Goal: Use online tool/utility: Utilize a website feature to perform a specific function

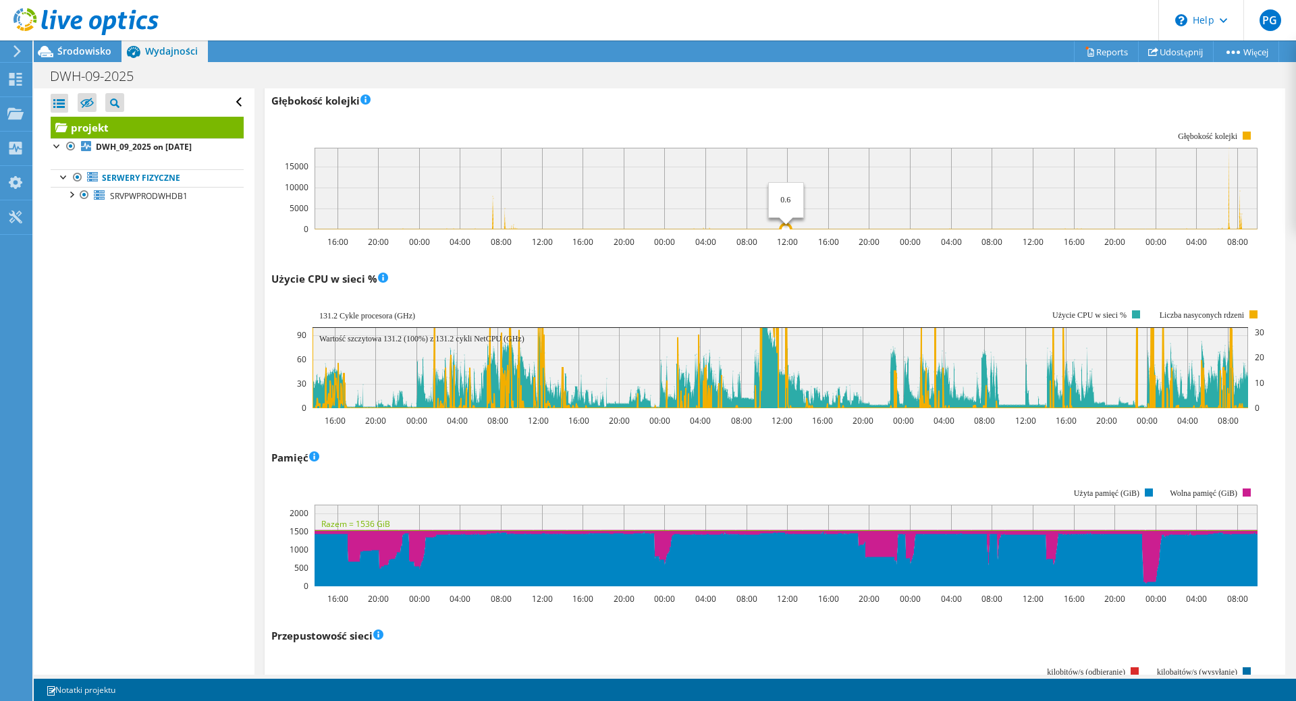
scroll to position [898, 0]
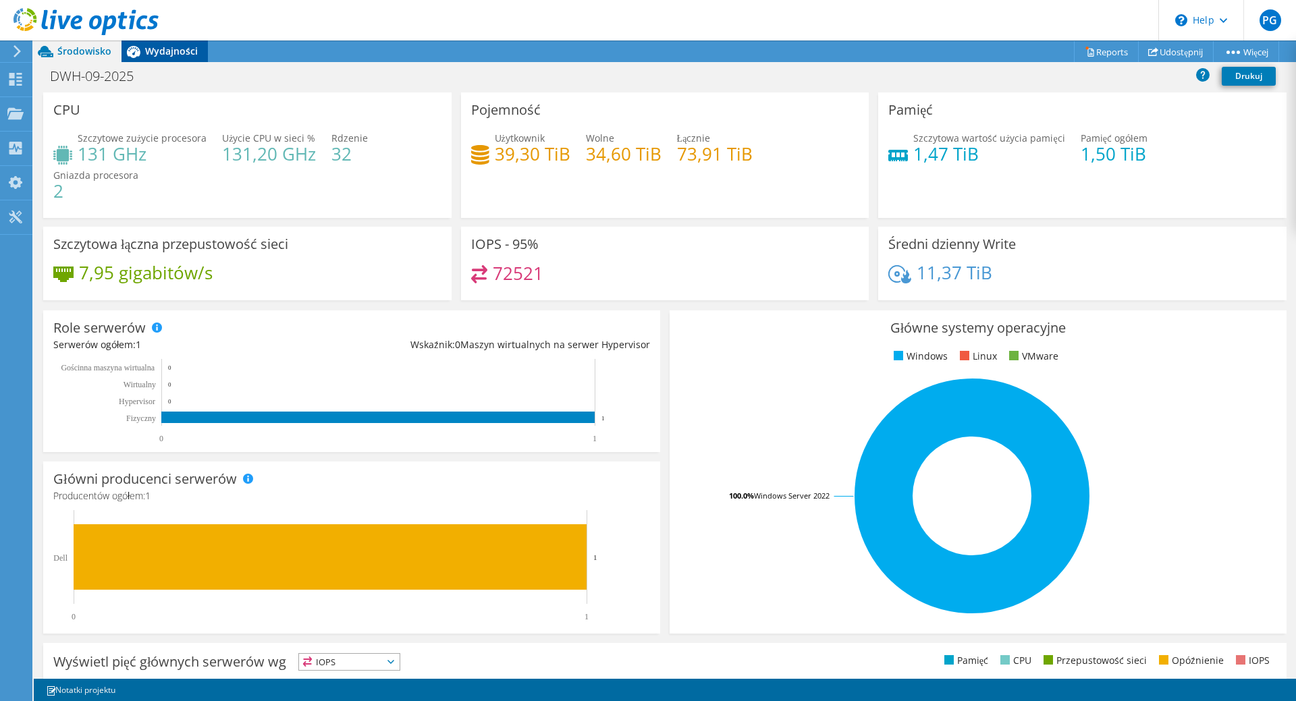
click at [174, 53] on span "Wydajności" at bounding box center [171, 51] width 53 height 13
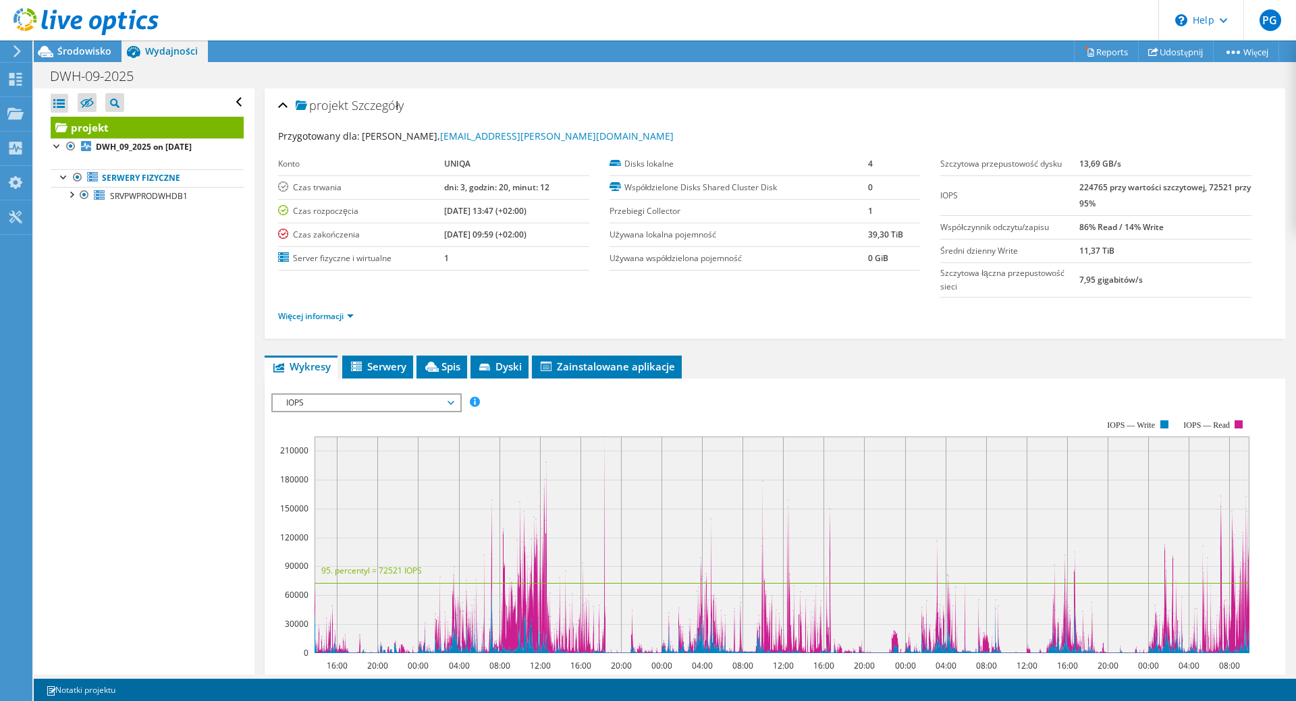
click at [402, 400] on span "IOPS" at bounding box center [365, 403] width 173 height 16
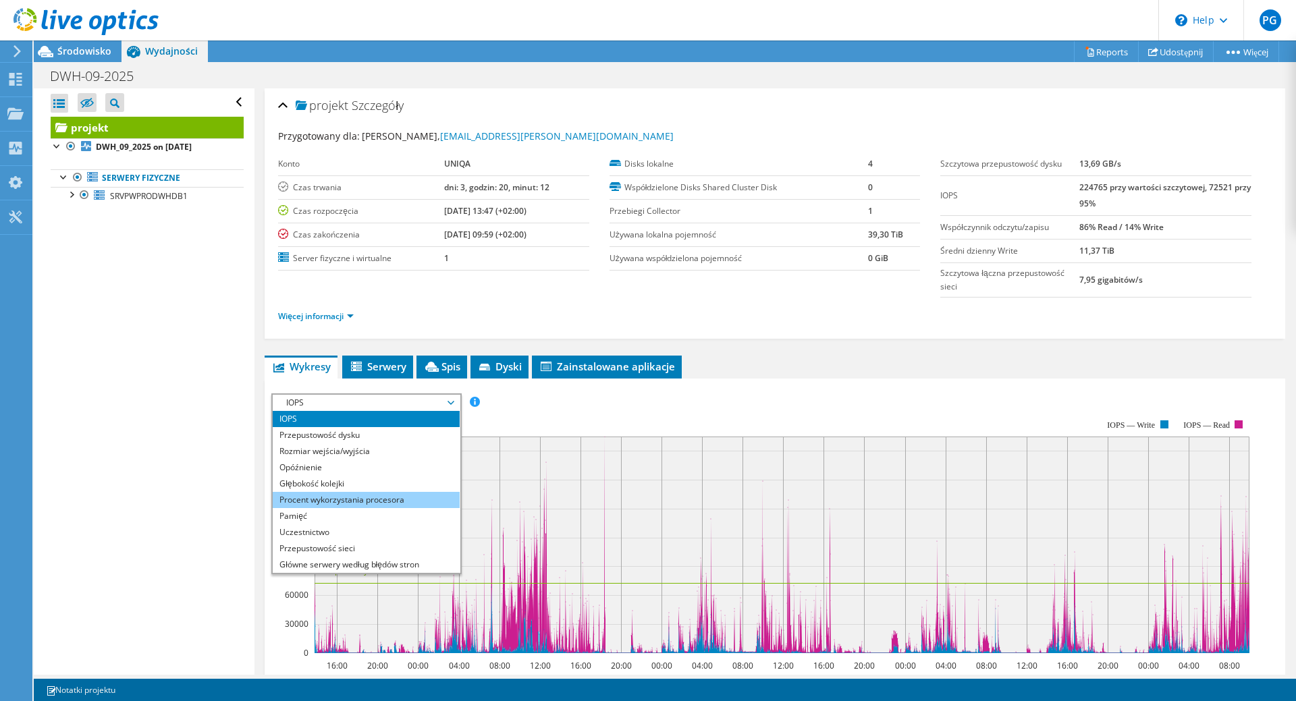
click at [358, 508] on li "Procent wykorzystania procesora" at bounding box center [366, 500] width 187 height 16
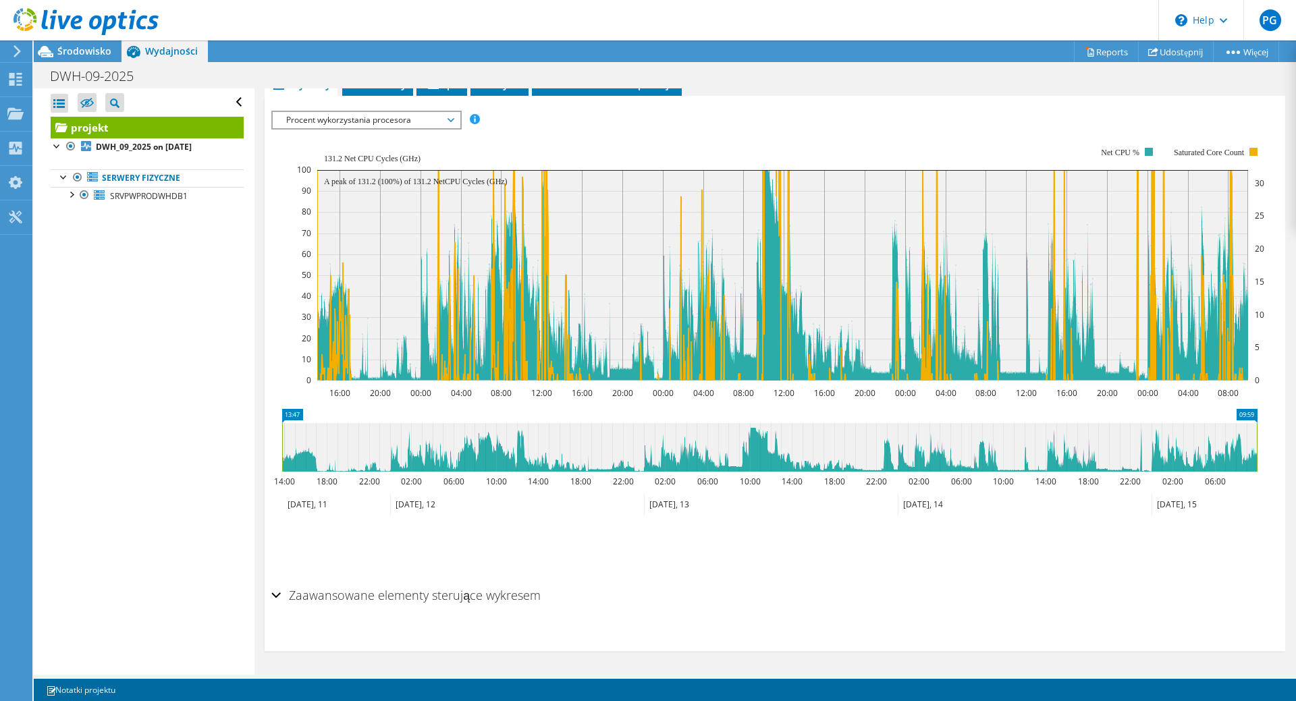
scroll to position [215, 0]
